Goal: Task Accomplishment & Management: Complete application form

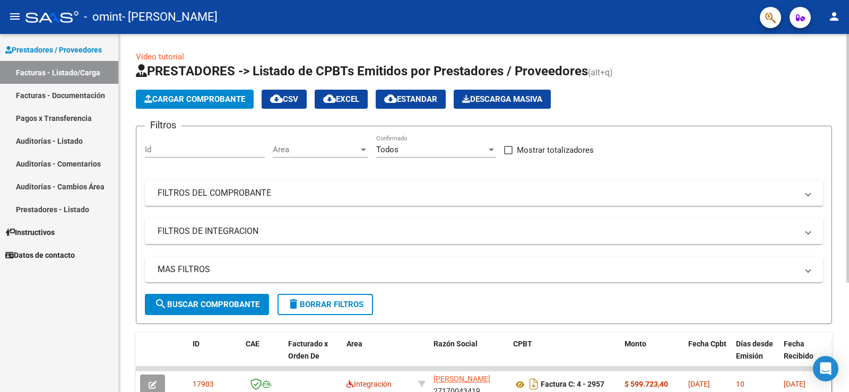
scroll to position [158, 0]
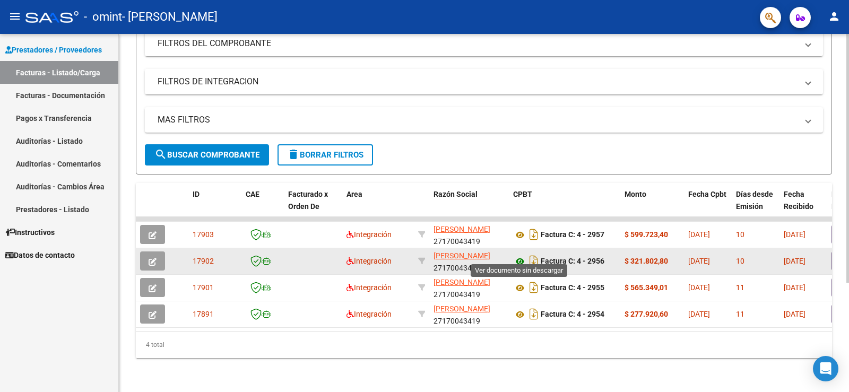
click at [519, 255] on icon at bounding box center [520, 261] width 14 height 13
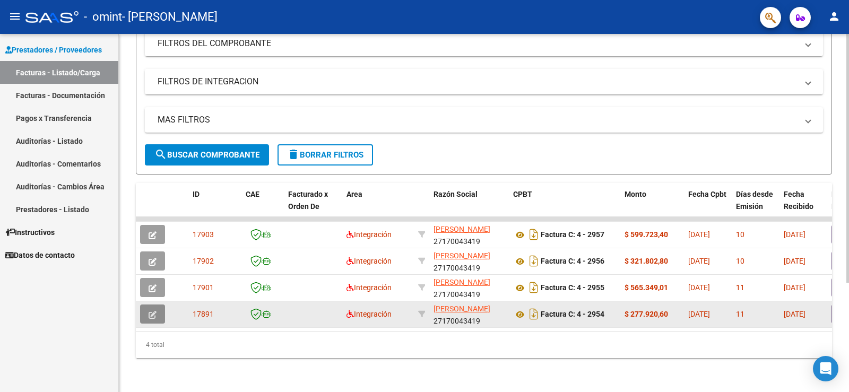
click at [155, 311] on icon "button" at bounding box center [153, 315] width 8 height 8
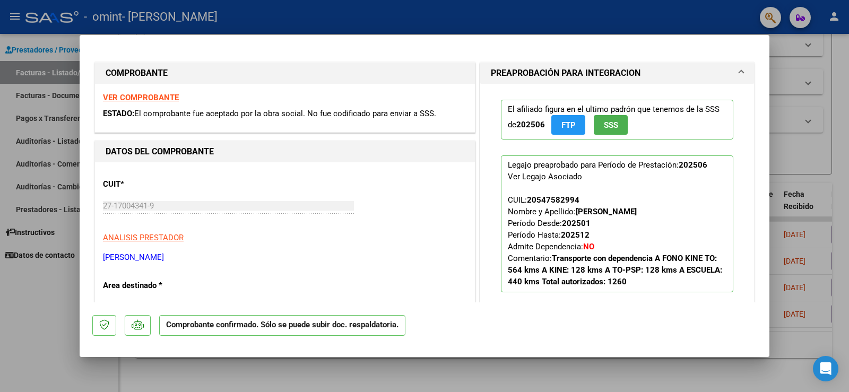
click at [739, 72] on span at bounding box center [741, 73] width 4 height 13
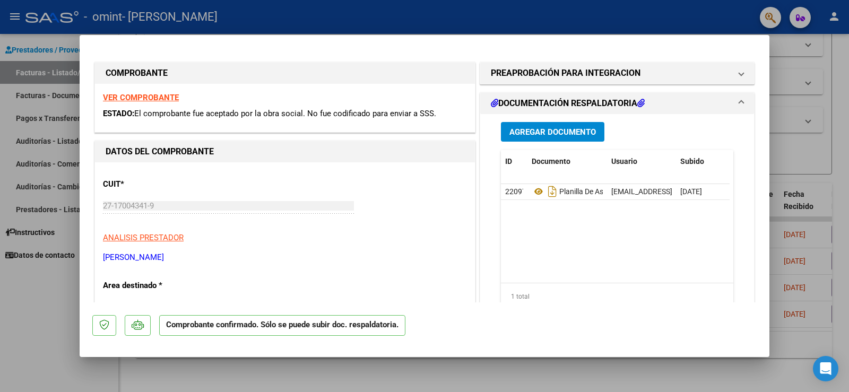
click at [801, 74] on div at bounding box center [424, 196] width 849 height 392
type input "$ 0,00"
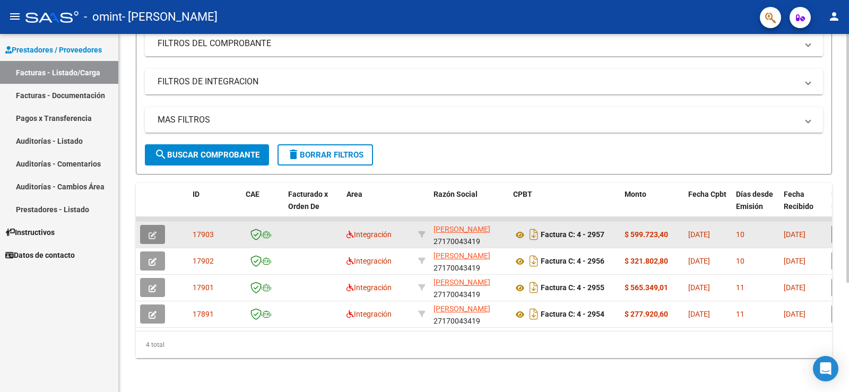
click at [150, 231] on icon "button" at bounding box center [153, 235] width 8 height 8
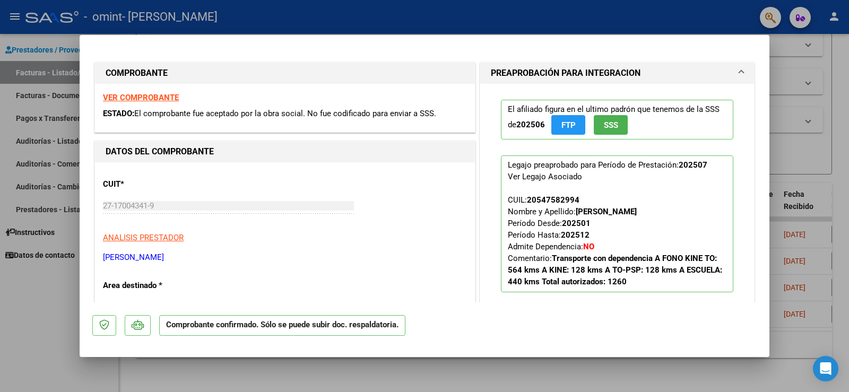
click at [47, 310] on div at bounding box center [424, 196] width 849 height 392
type input "$ 0,00"
